Goal: Navigation & Orientation: Find specific page/section

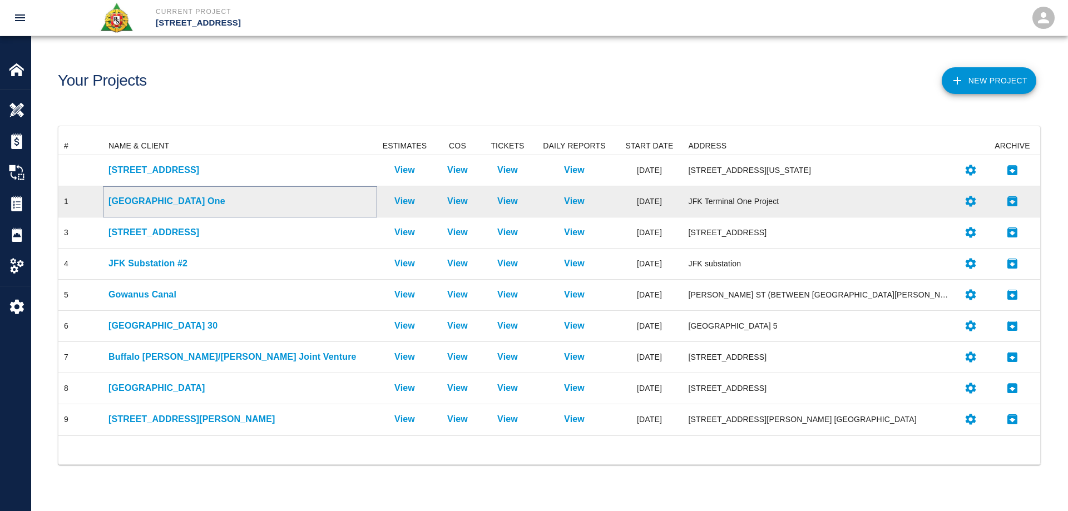
click at [169, 197] on p "[GEOGRAPHIC_DATA] One" at bounding box center [239, 201] width 263 height 13
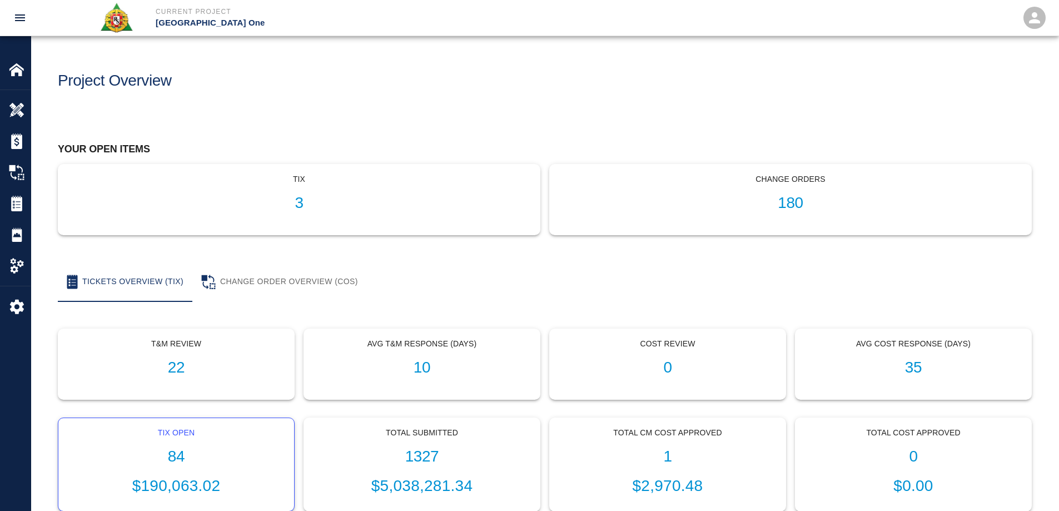
click at [175, 460] on h1 "84" at bounding box center [176, 457] width 218 height 18
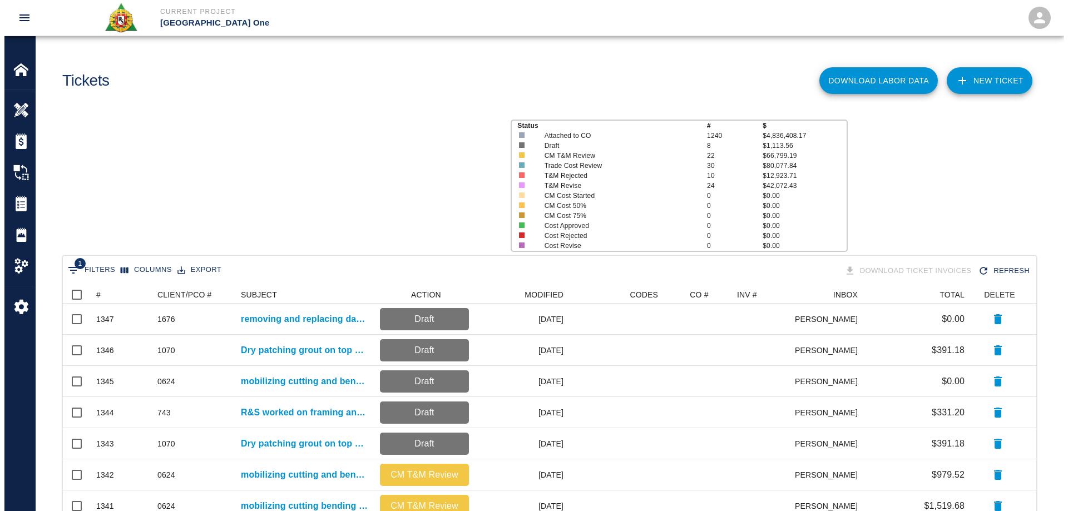
scroll to position [632, 965]
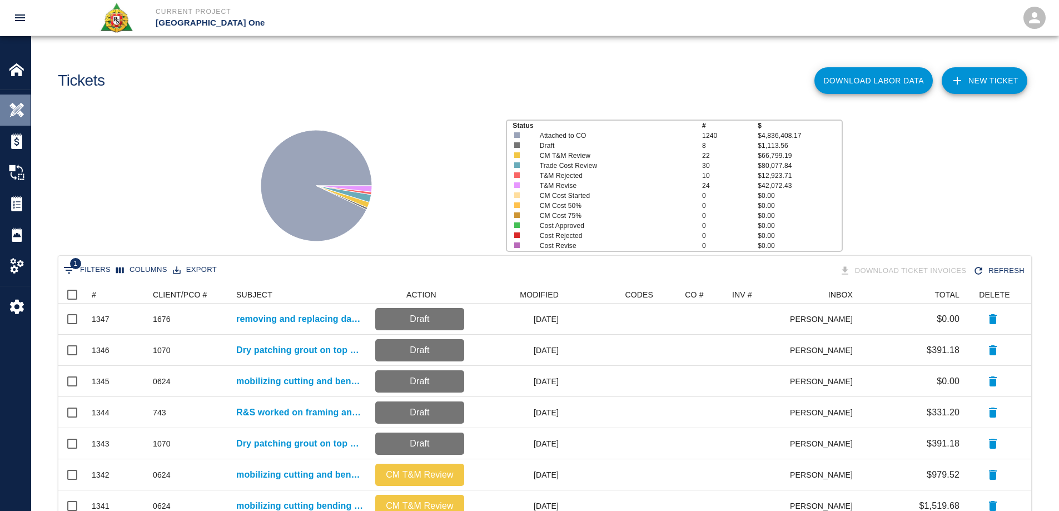
click at [28, 101] on div "Overview" at bounding box center [15, 110] width 31 height 31
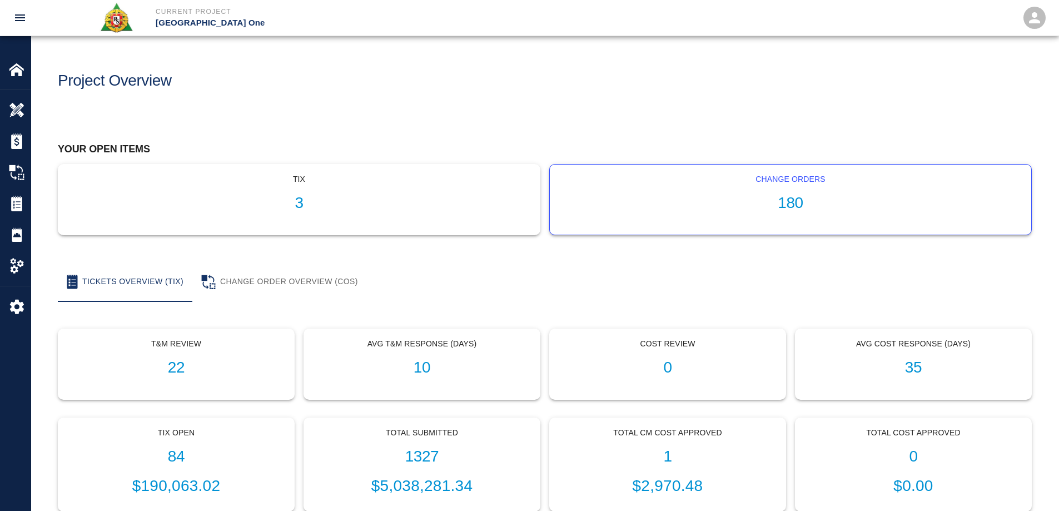
click at [787, 210] on h1 "180" at bounding box center [791, 203] width 464 height 18
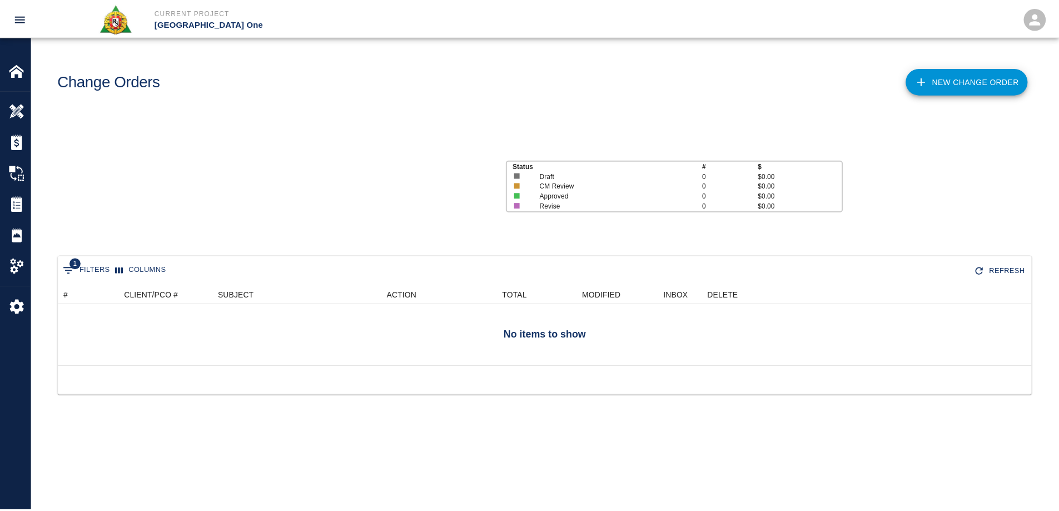
scroll to position [632, 965]
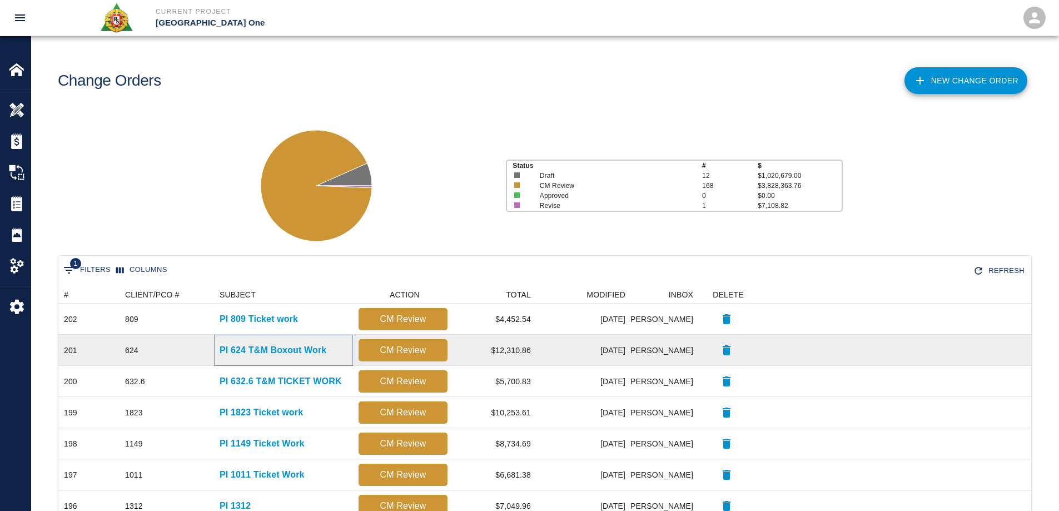
click at [287, 344] on p "PI 624 T&M Boxout Work" at bounding box center [273, 350] width 107 height 13
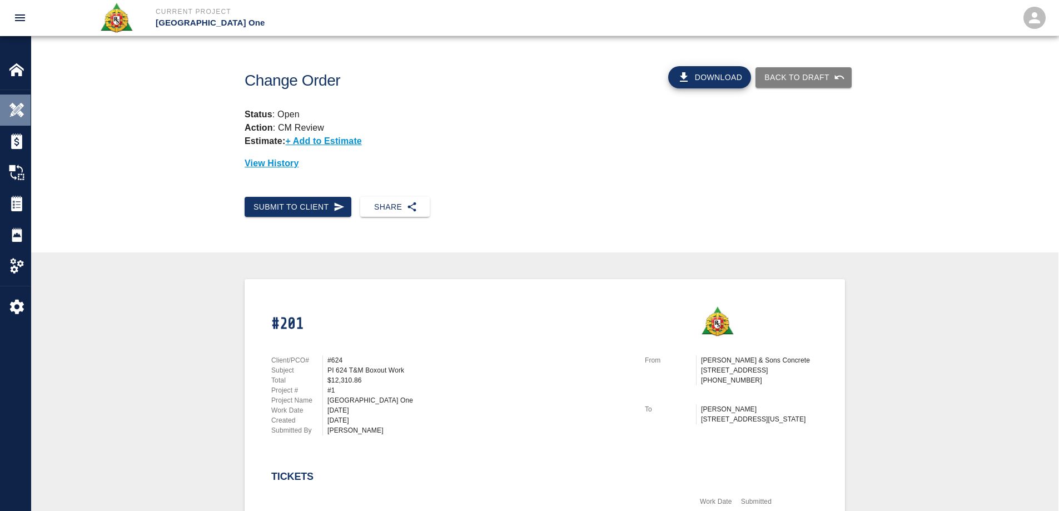
click at [16, 107] on img at bounding box center [17, 110] width 16 height 16
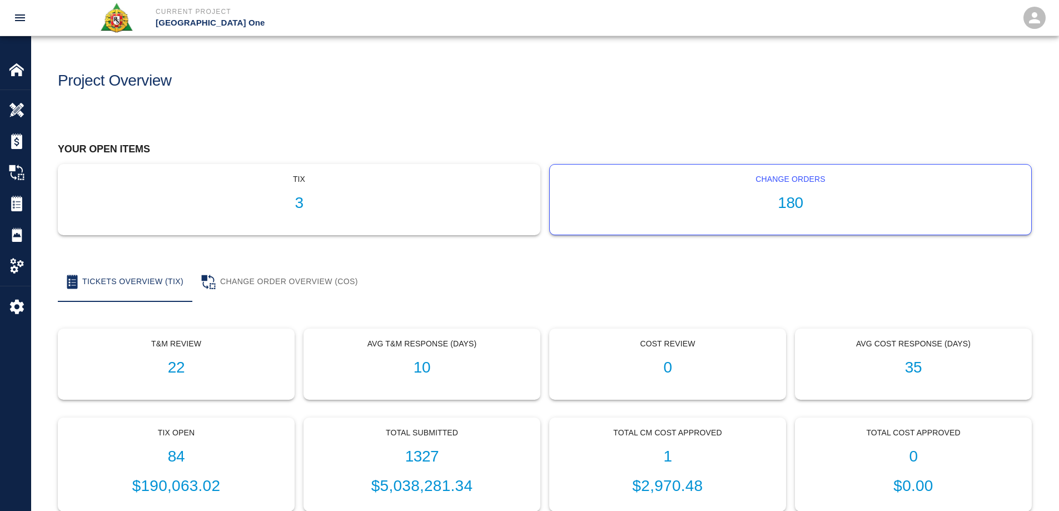
click at [789, 207] on h1 "180" at bounding box center [791, 203] width 464 height 18
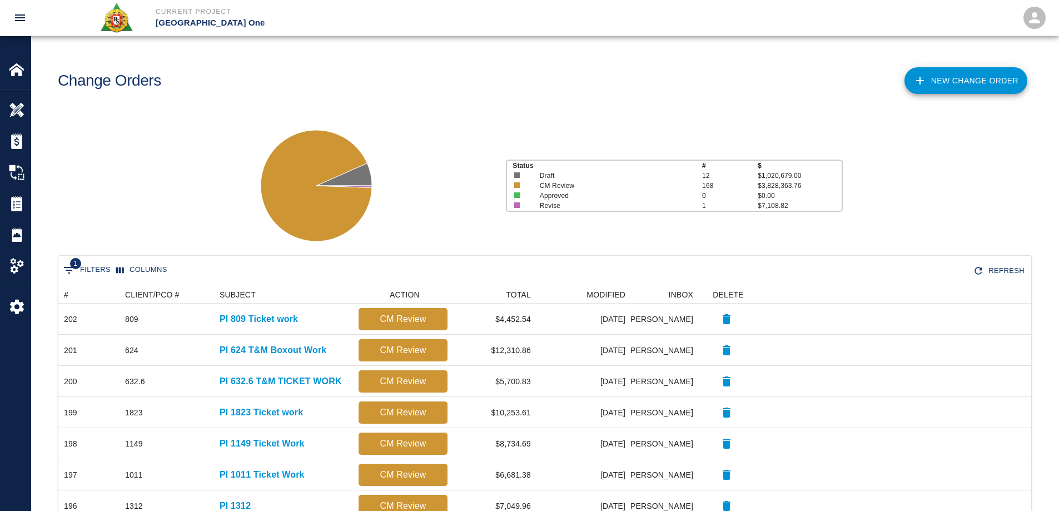
scroll to position [632, 965]
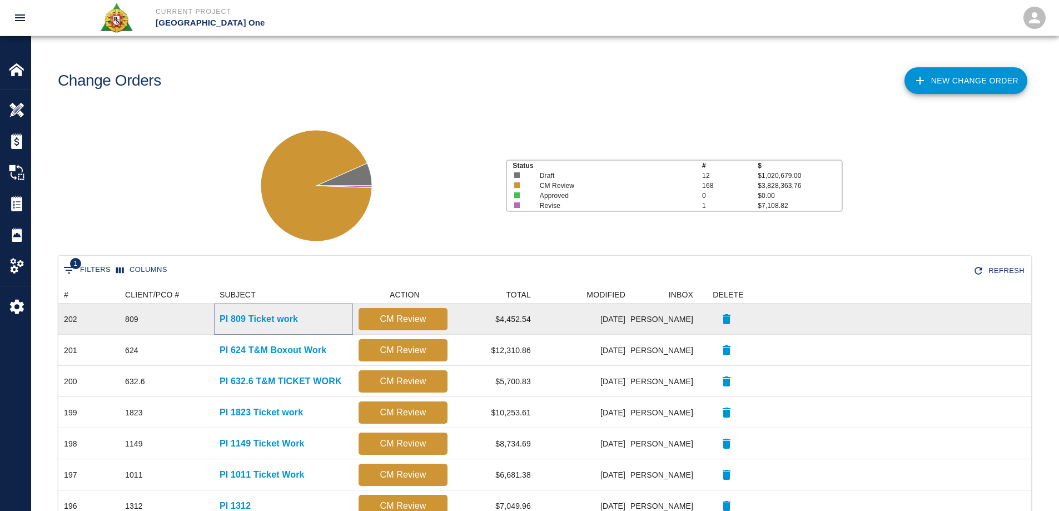
click at [268, 321] on p "PI 809 Ticket work" at bounding box center [259, 318] width 78 height 13
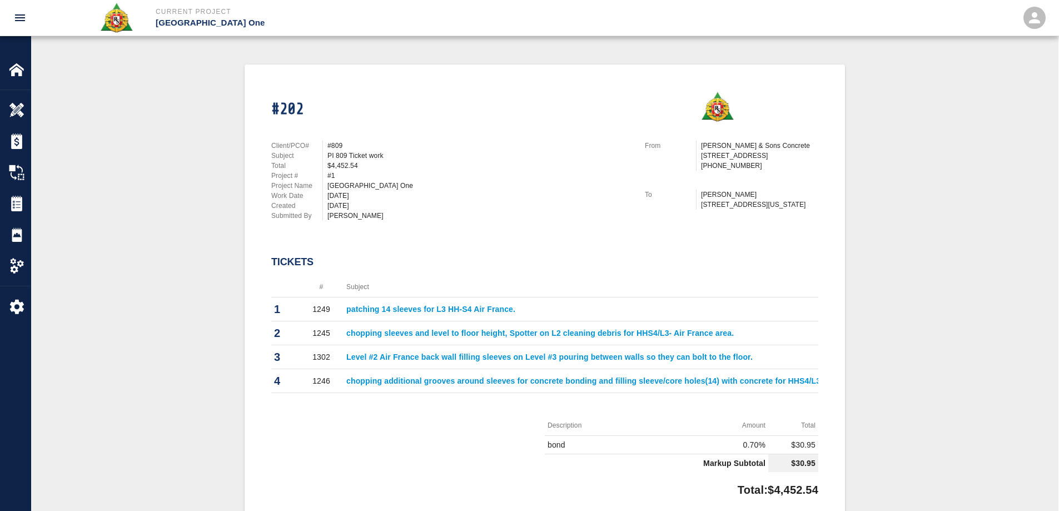
scroll to position [69, 0]
